Goal: Navigation & Orientation: Find specific page/section

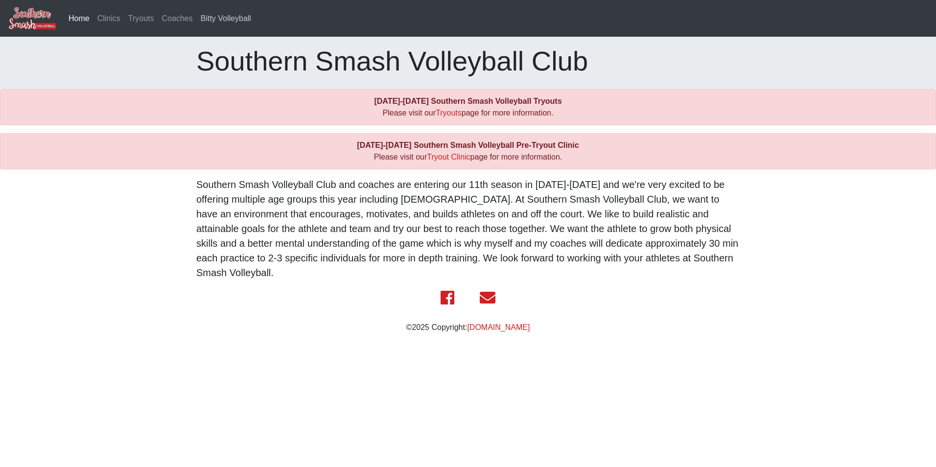
click at [213, 20] on link "Bitty Volleyball" at bounding box center [226, 19] width 58 height 20
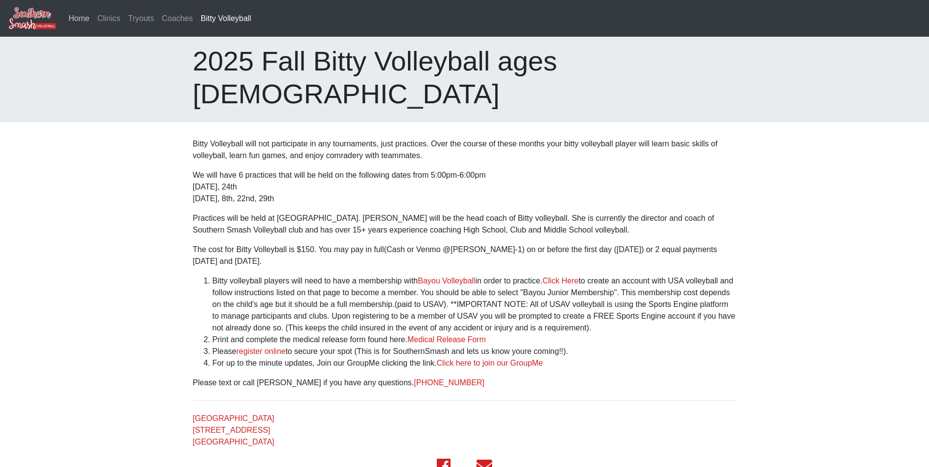
click at [79, 19] on link "Home" at bounding box center [79, 19] width 29 height 20
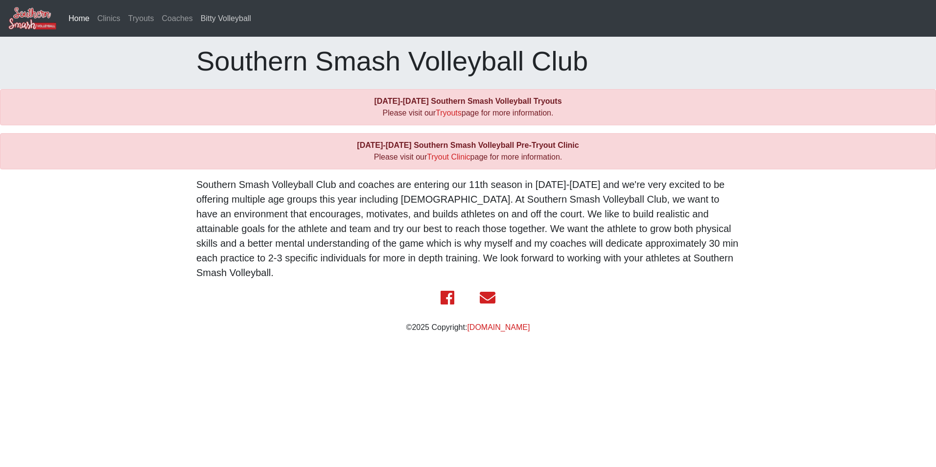
click at [220, 20] on link "Bitty Volleyball" at bounding box center [226, 19] width 58 height 20
